Goal: Find specific page/section: Find specific page/section

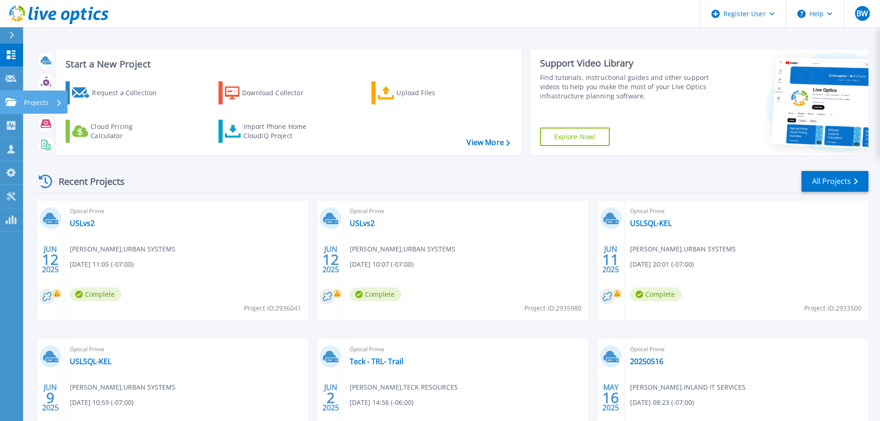
click at [12, 104] on icon at bounding box center [11, 102] width 11 height 8
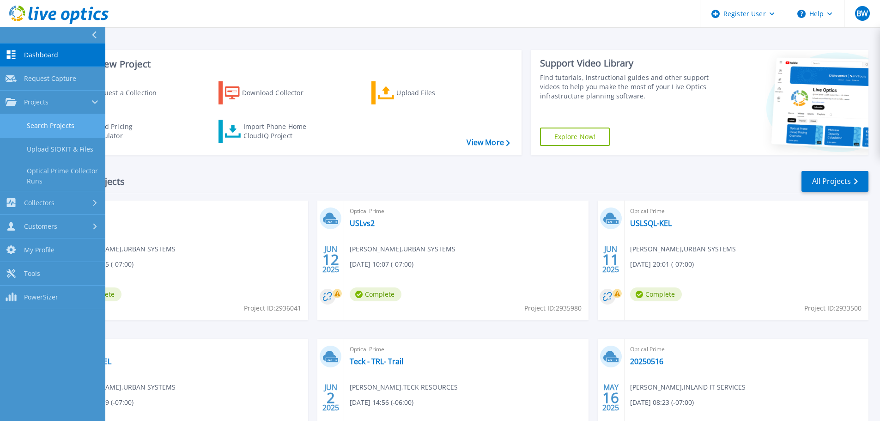
click at [51, 128] on link "Search Projects" at bounding box center [52, 126] width 105 height 24
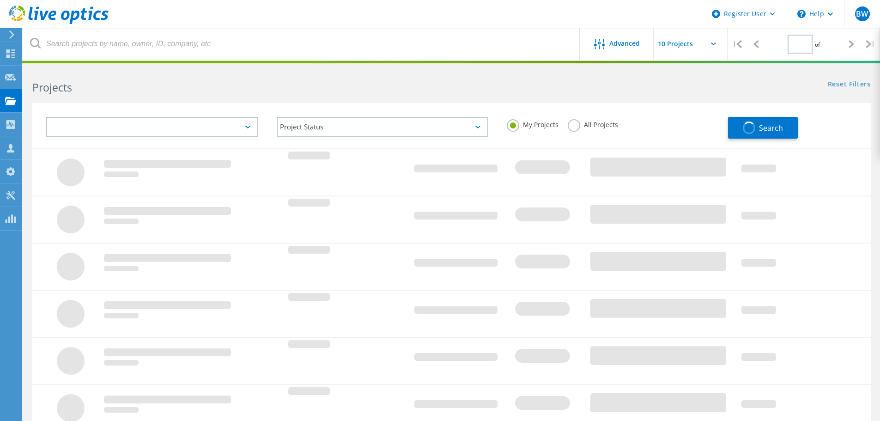
type input "1"
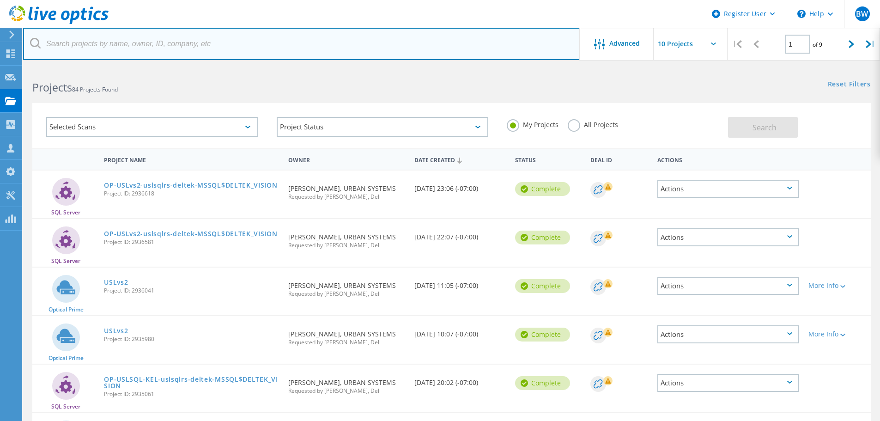
click at [119, 51] on input "text" at bounding box center [301, 44] width 557 height 32
type input "trimac"
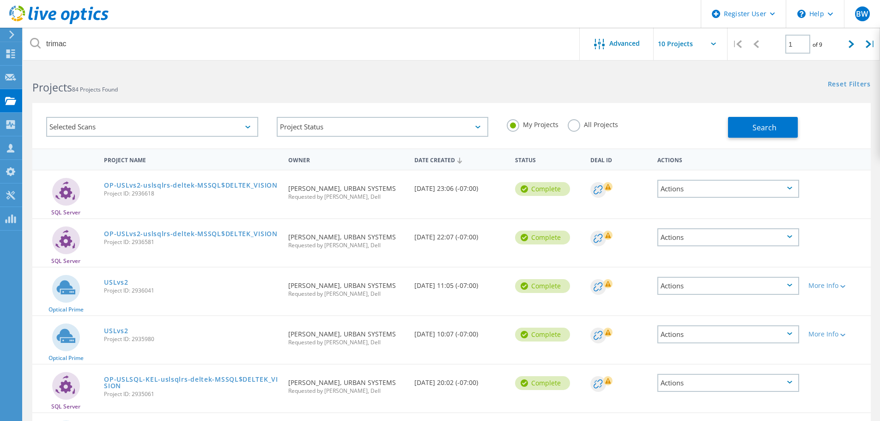
click at [572, 128] on label "All Projects" at bounding box center [593, 123] width 50 height 9
click at [0, 0] on input "All Projects" at bounding box center [0, 0] width 0 height 0
click at [770, 131] on span "Search" at bounding box center [765, 127] width 24 height 10
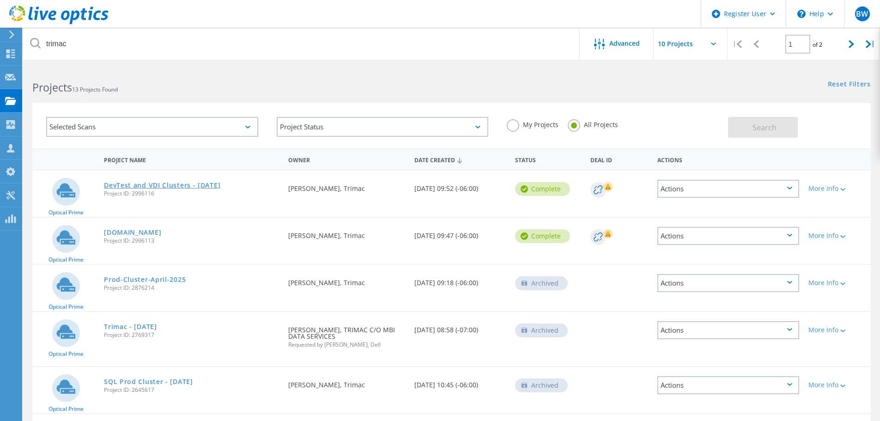
click at [163, 189] on link "DevTest and VDI Clusters - [DATE]" at bounding box center [162, 185] width 116 height 6
